Goal: Find specific page/section: Find specific page/section

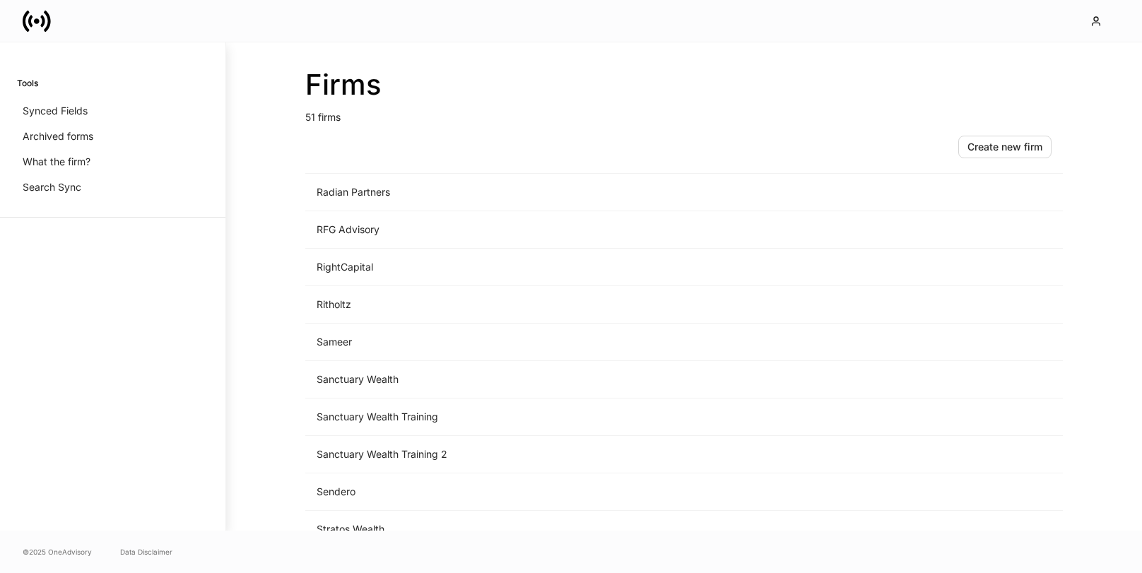
scroll to position [1497, 0]
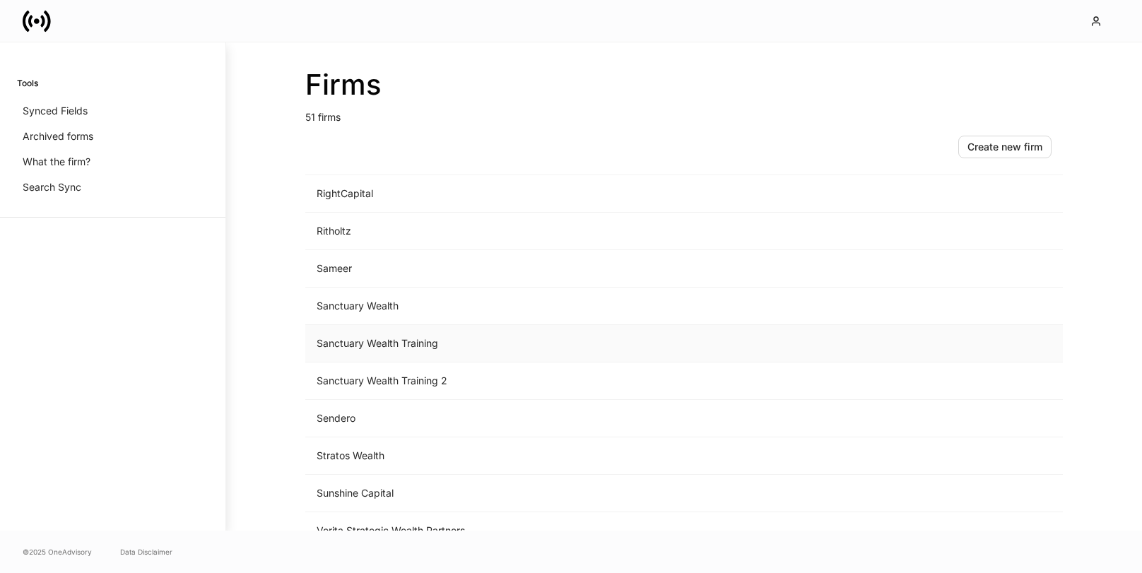
click at [462, 348] on td "Sanctuary Wealth Training" at bounding box center [566, 343] width 523 height 37
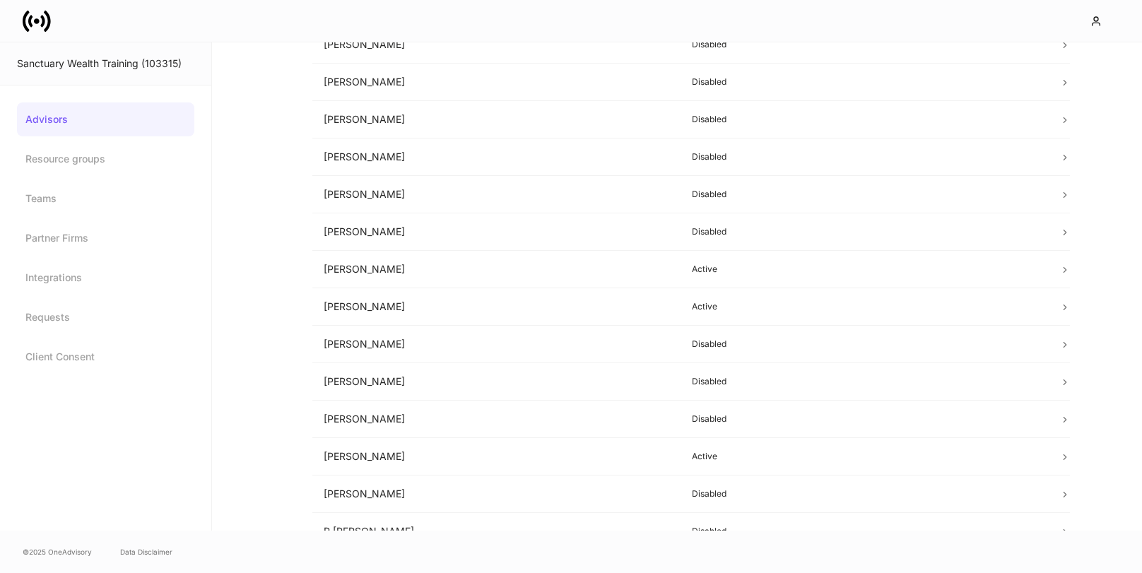
scroll to position [702, 0]
